Goal: Information Seeking & Learning: Check status

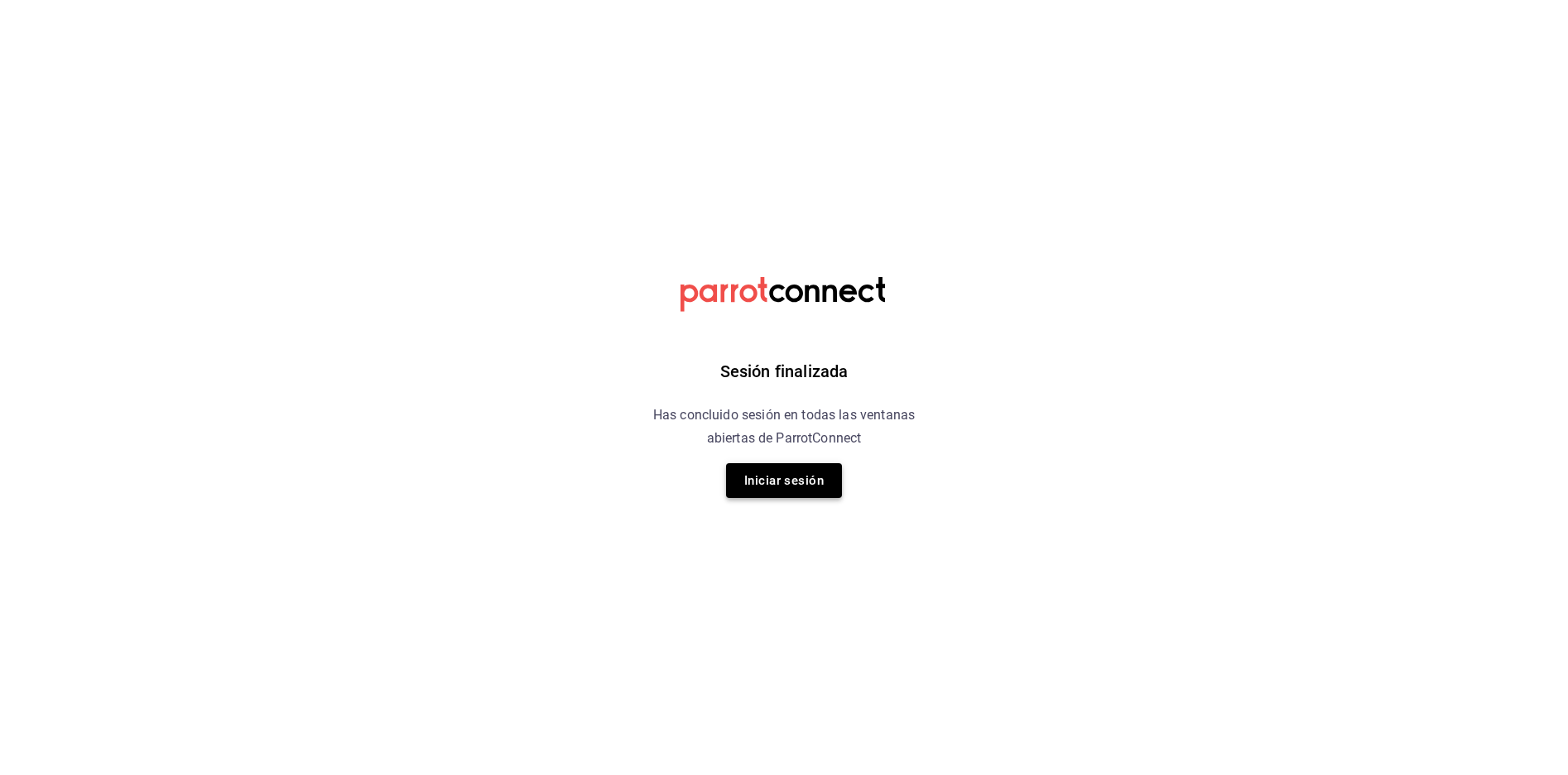
click at [750, 472] on button "Iniciar sesión" at bounding box center [783, 480] width 116 height 35
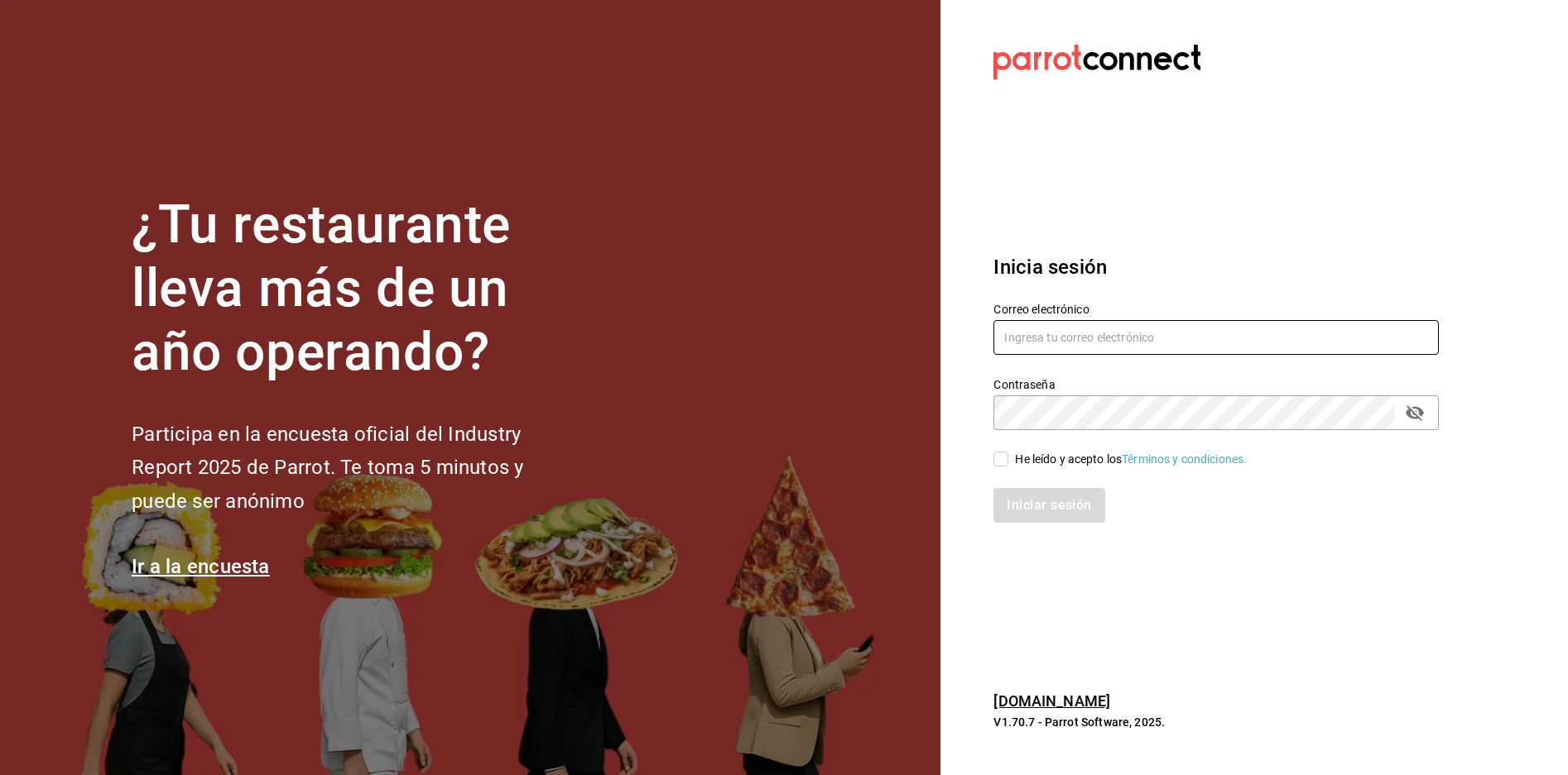
type input "antonio.hernandez@grupocosteno.com"
click at [1035, 464] on div "He leído y acepto los Términos y condiciones." at bounding box center [1131, 460] width 232 height 18
click at [1008, 464] on input "He leído y acepto los Términos y condiciones." at bounding box center [1000, 459] width 15 height 15
checkbox input "true"
click at [1036, 503] on button "Iniciar sesión" at bounding box center [1049, 505] width 112 height 35
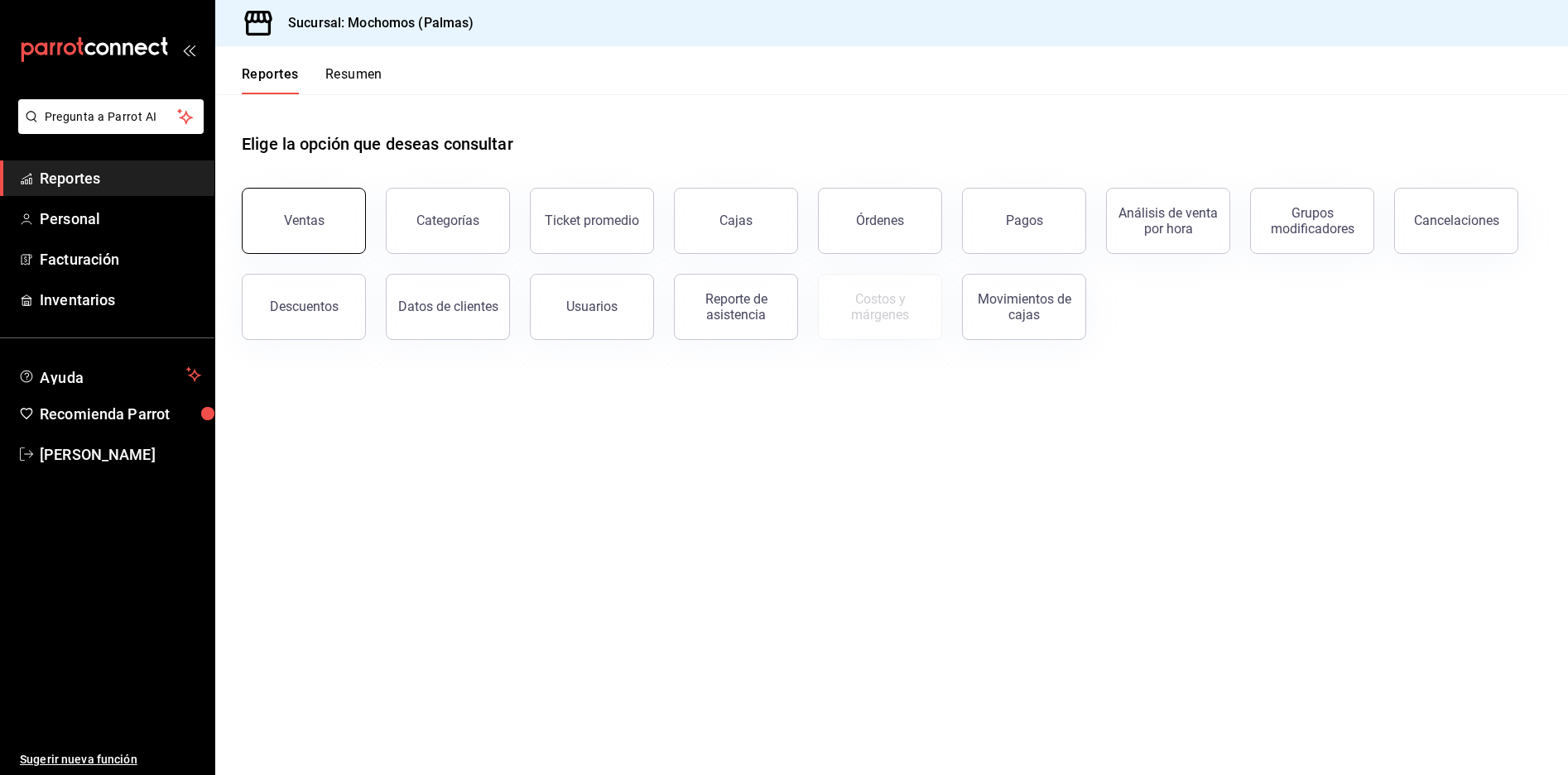
click at [292, 220] on div "Ventas" at bounding box center [304, 220] width 41 height 16
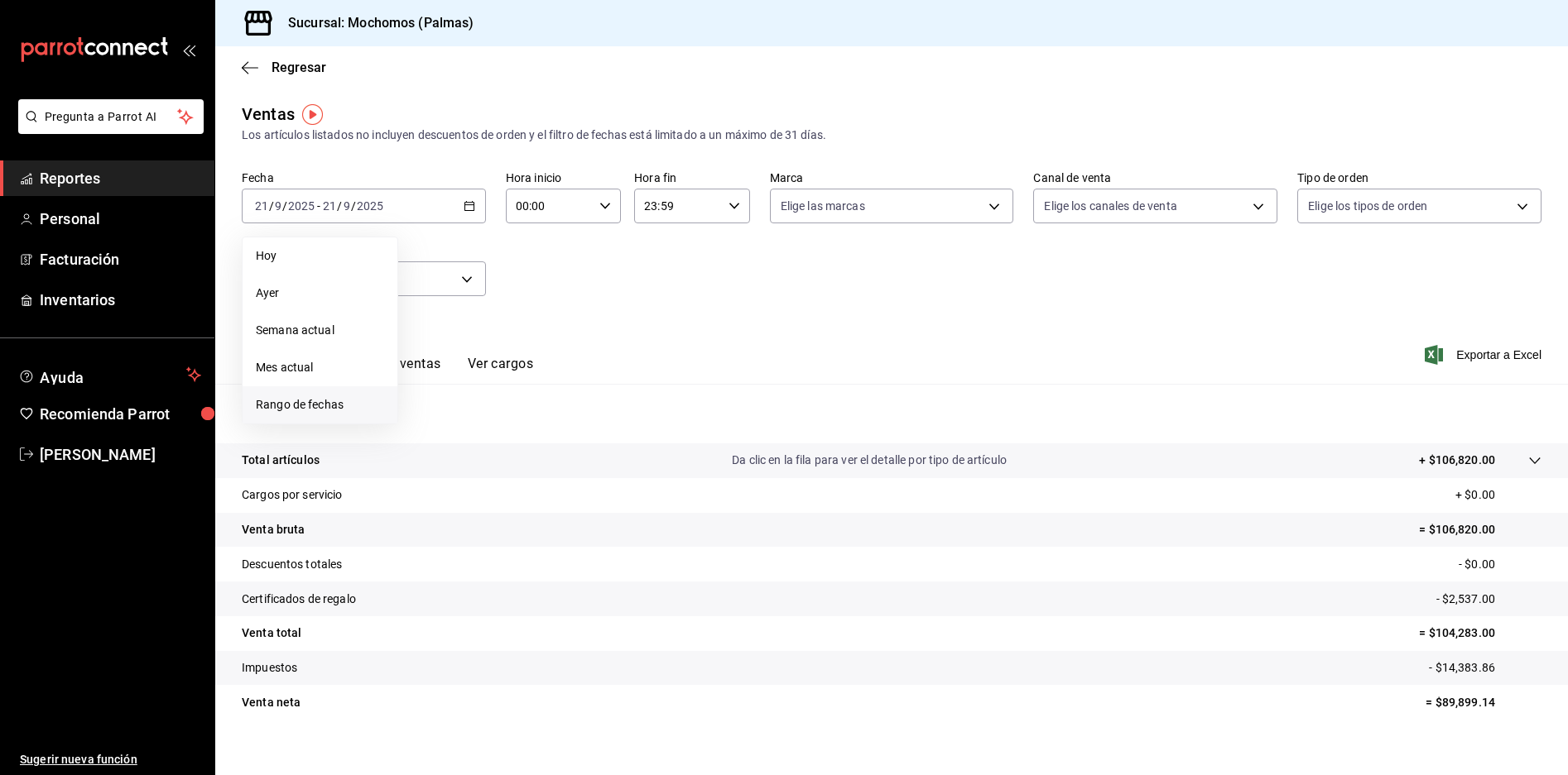
click at [365, 403] on span "Rango de fechas" at bounding box center [319, 405] width 128 height 18
click at [442, 393] on button "15" at bounding box center [432, 389] width 29 height 30
click at [619, 388] on button "21" at bounding box center [609, 389] width 29 height 30
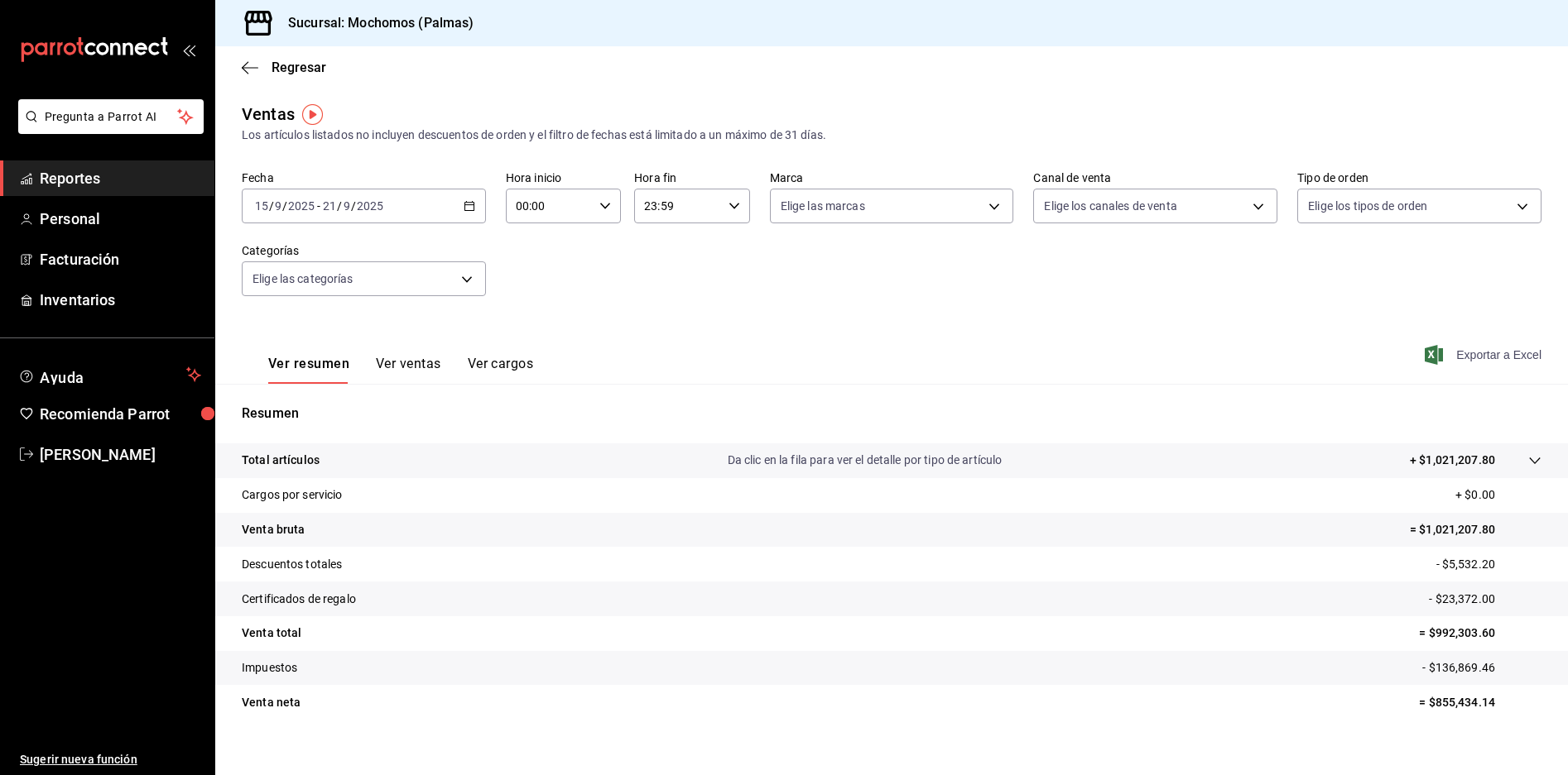
click at [1427, 361] on icon "button" at bounding box center [1433, 355] width 19 height 19
